Goal: Information Seeking & Learning: Learn about a topic

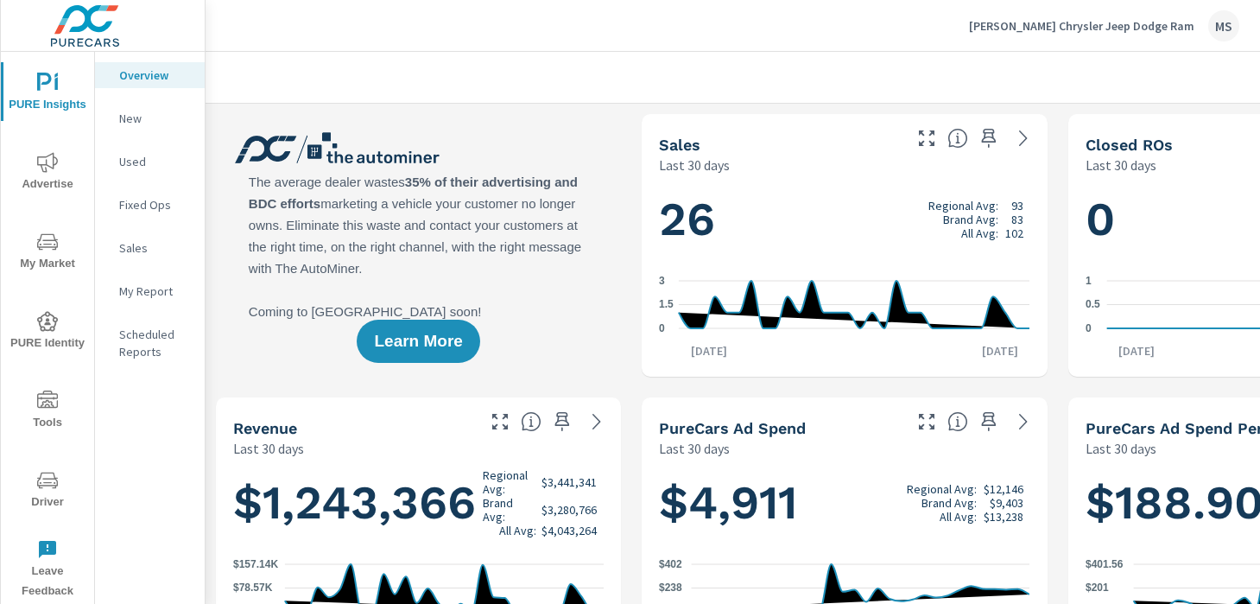
scroll to position [3, 0]
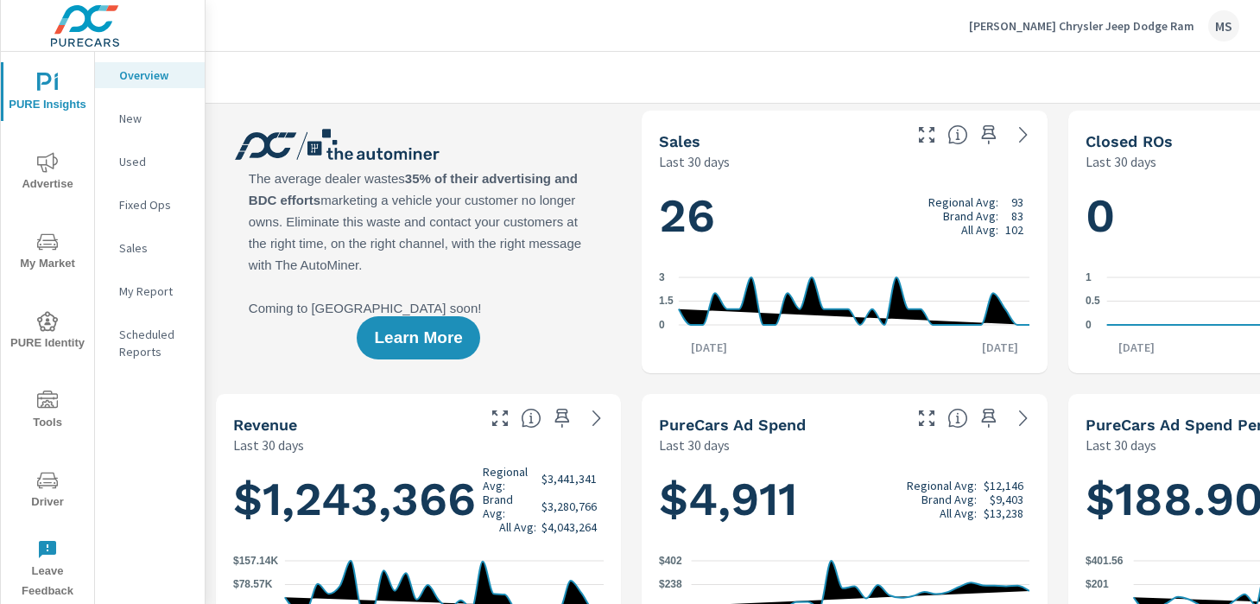
click at [132, 114] on p "New" at bounding box center [155, 118] width 72 height 17
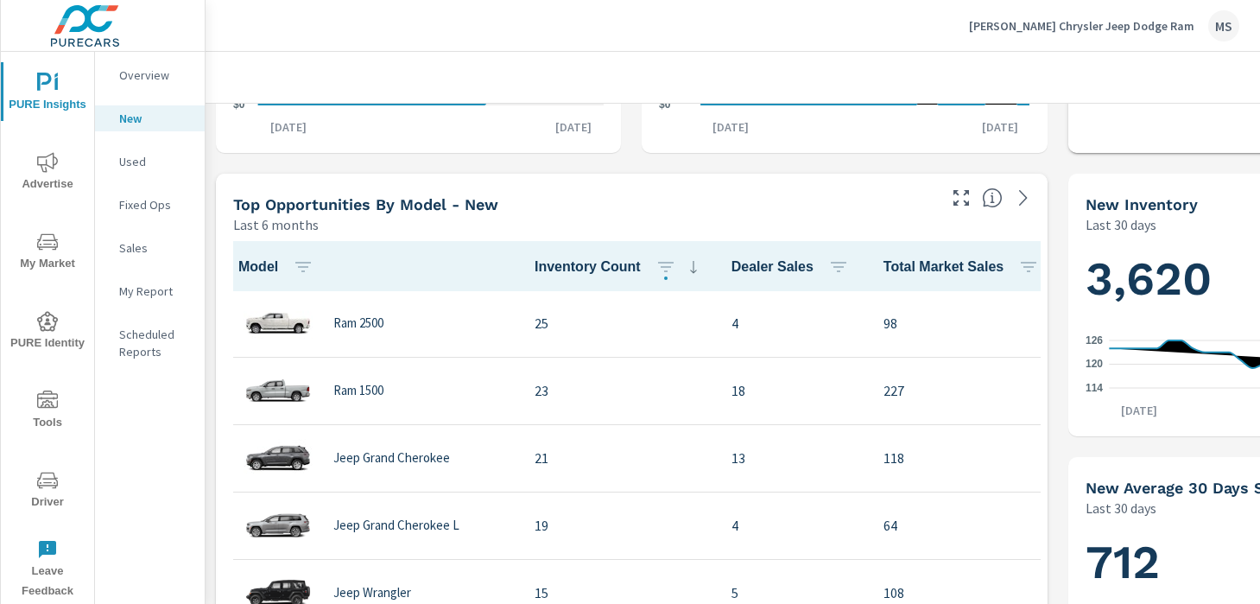
scroll to position [656, 0]
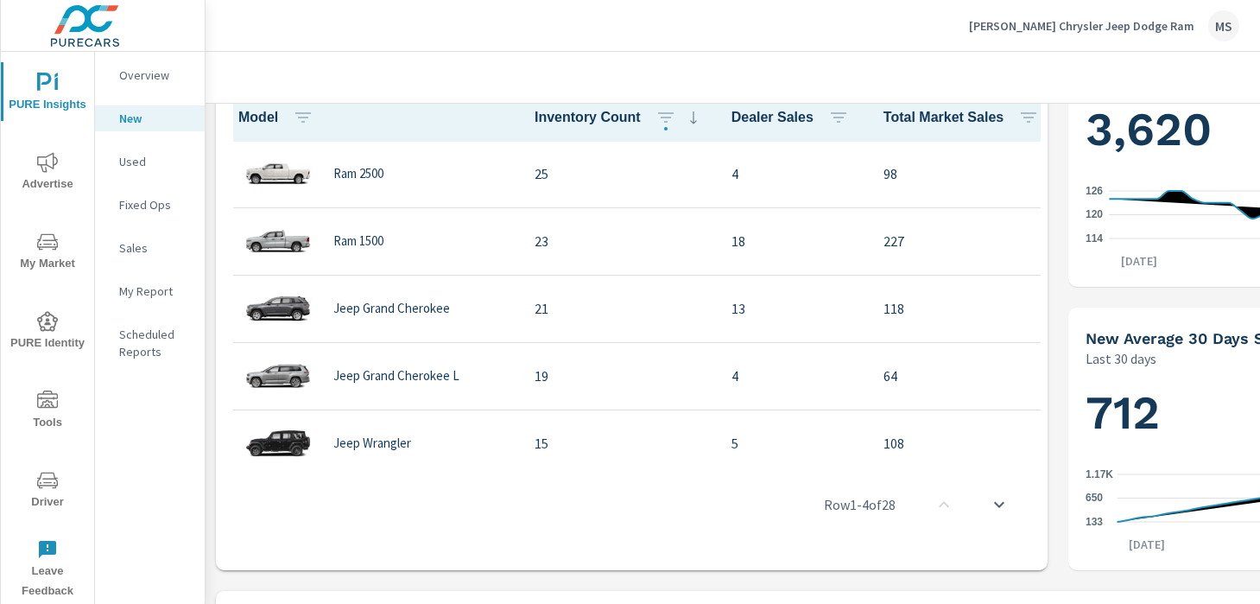
click at [55, 164] on icon "nav menu" at bounding box center [47, 162] width 21 height 21
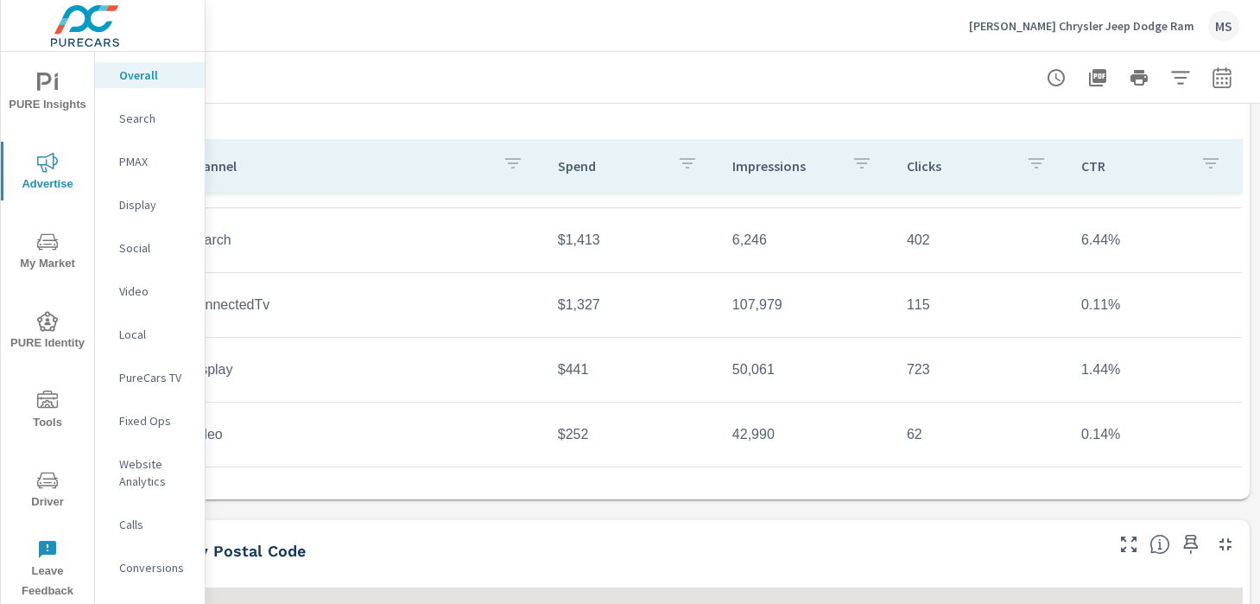
scroll to position [342, 237]
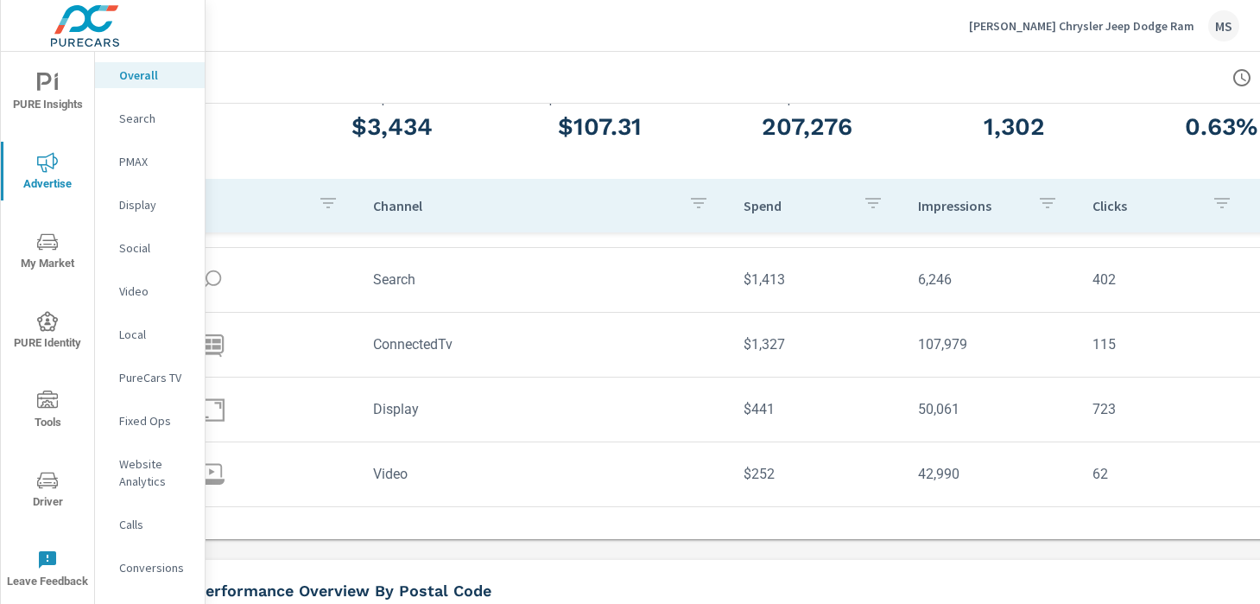
scroll to position [121, 0]
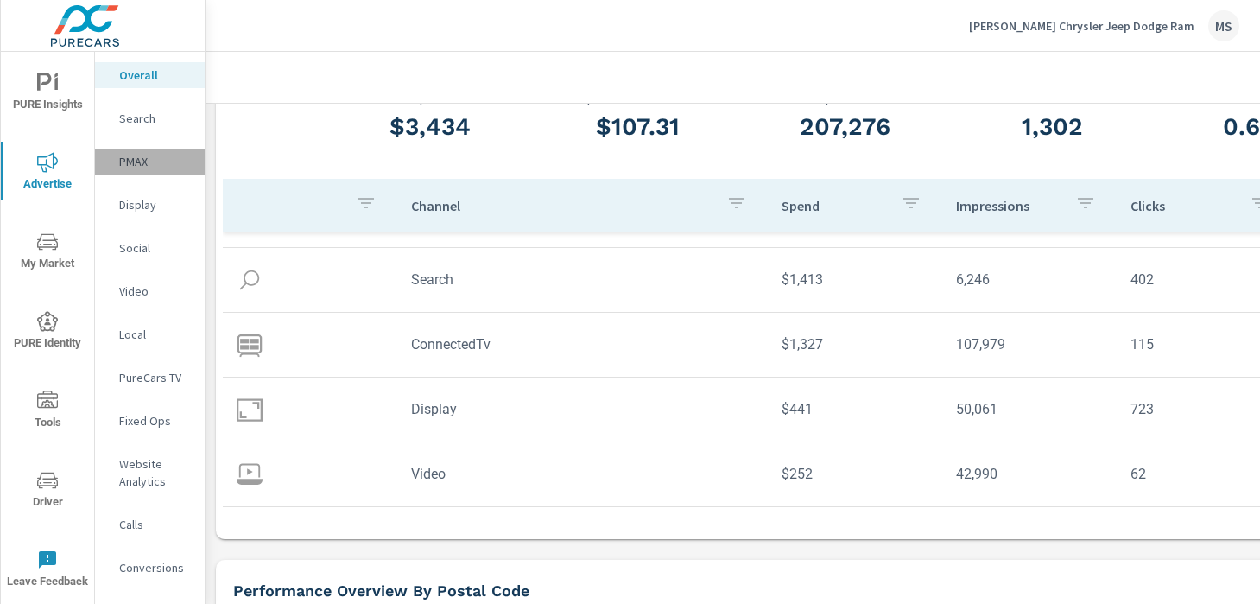
click at [136, 161] on p "PMAX" at bounding box center [155, 161] width 72 height 17
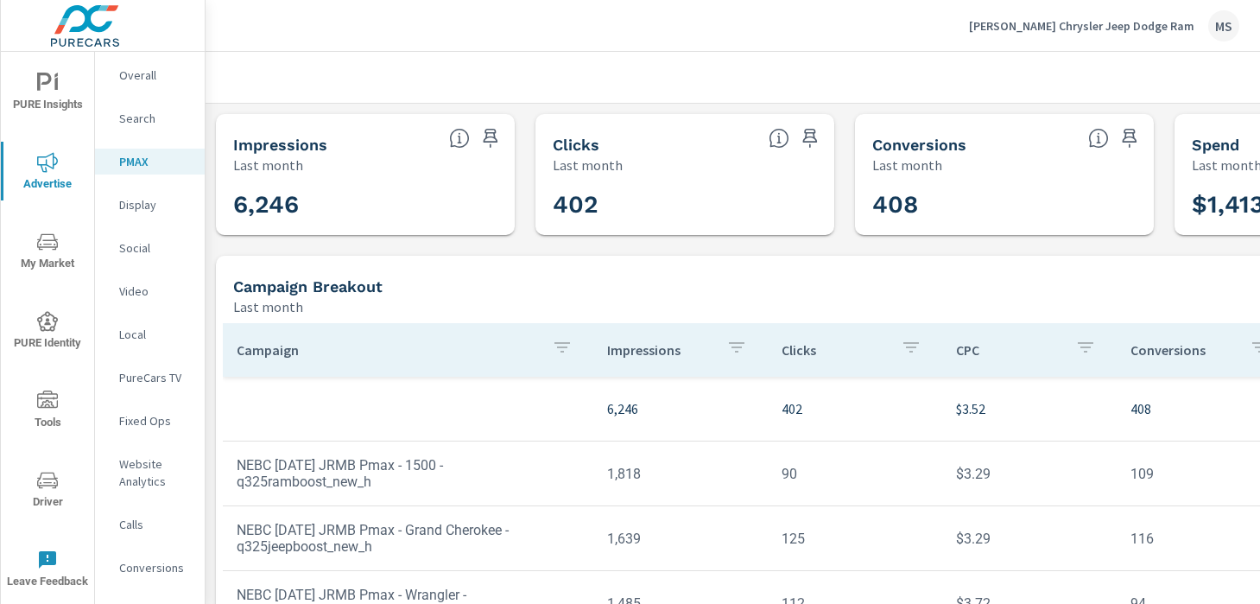
click at [84, 16] on img at bounding box center [85, 25] width 168 height 69
click at [87, 23] on img at bounding box center [85, 25] width 168 height 69
click at [47, 84] on icon "nav menu" at bounding box center [47, 83] width 21 height 21
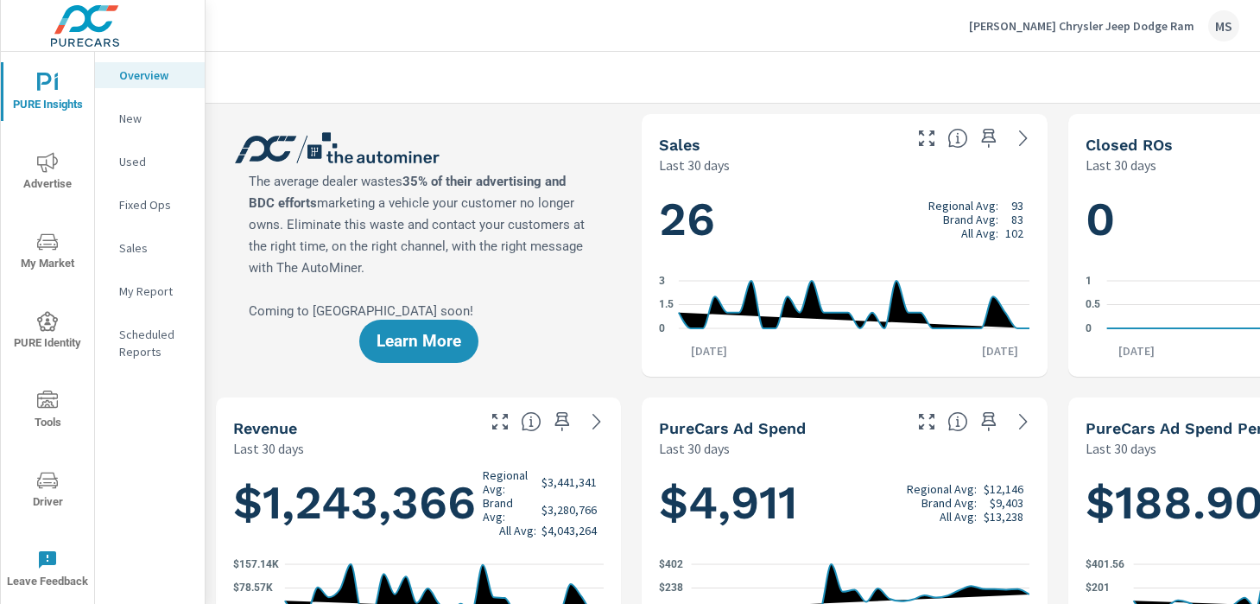
click at [1234, 26] on div "MS" at bounding box center [1223, 25] width 31 height 31
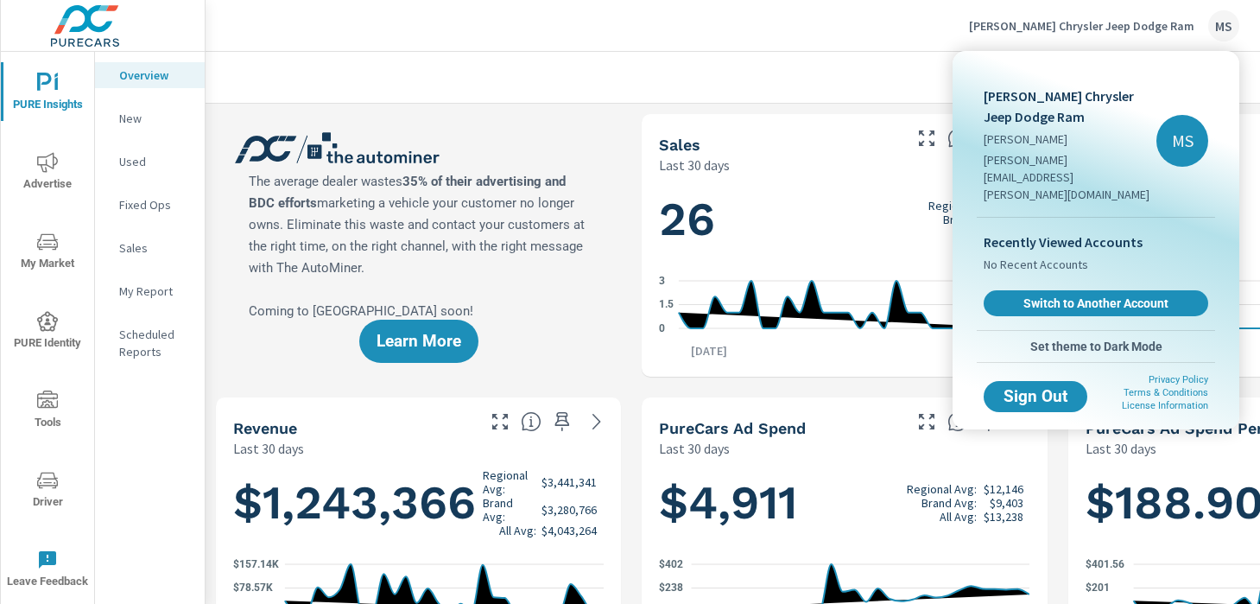
scroll to position [1, 0]
click at [442, 35] on div at bounding box center [630, 302] width 1260 height 604
